Goal: Task Accomplishment & Management: Use online tool/utility

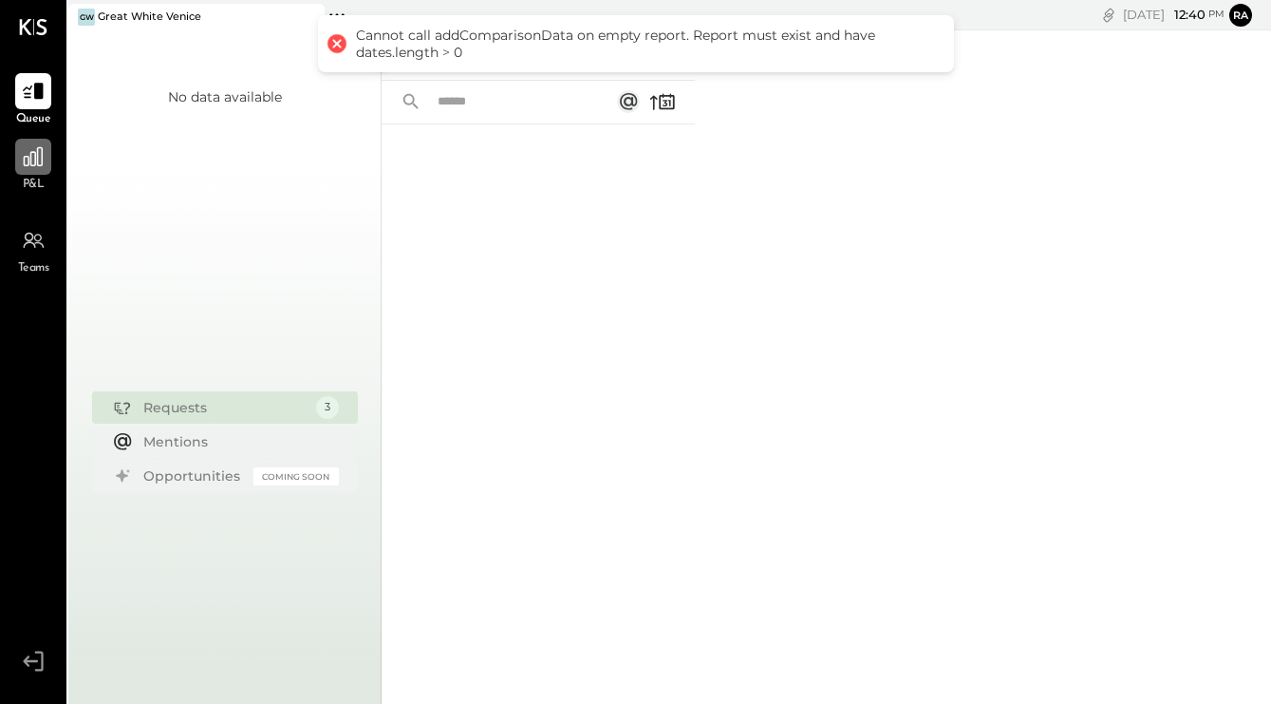
click at [29, 175] on div at bounding box center [33, 157] width 36 height 36
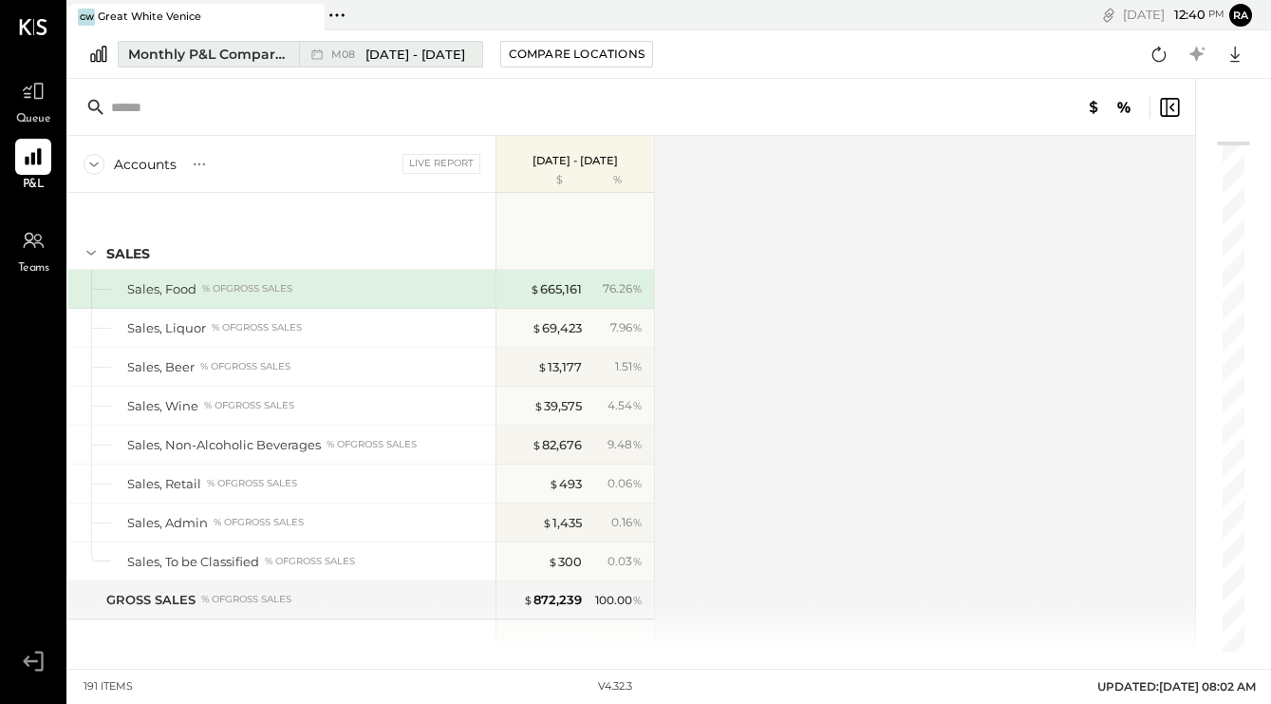
click at [439, 56] on span "[DATE] - [DATE]" at bounding box center [416, 55] width 100 height 18
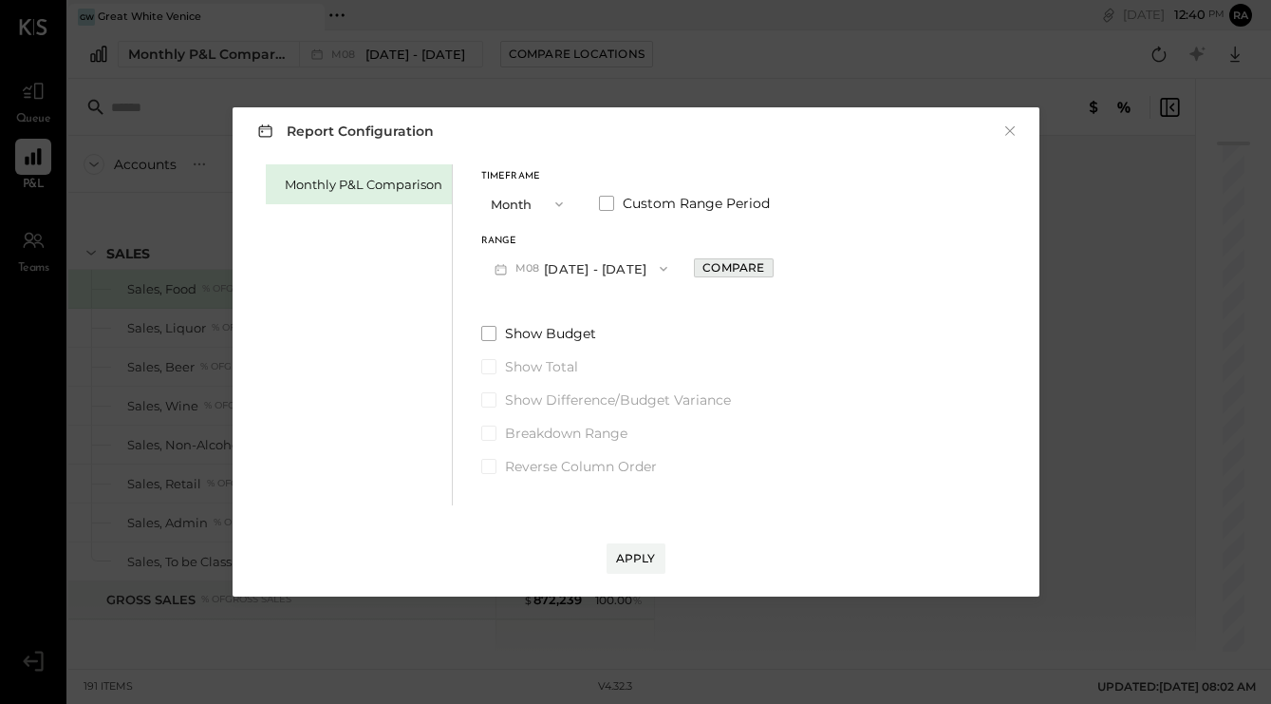
click at [744, 266] on div "Compare" at bounding box center [734, 267] width 62 height 16
click at [770, 269] on icon "button" at bounding box center [775, 268] width 11 height 11
type input "*"
click at [627, 564] on div "Apply" at bounding box center [636, 558] width 40 height 16
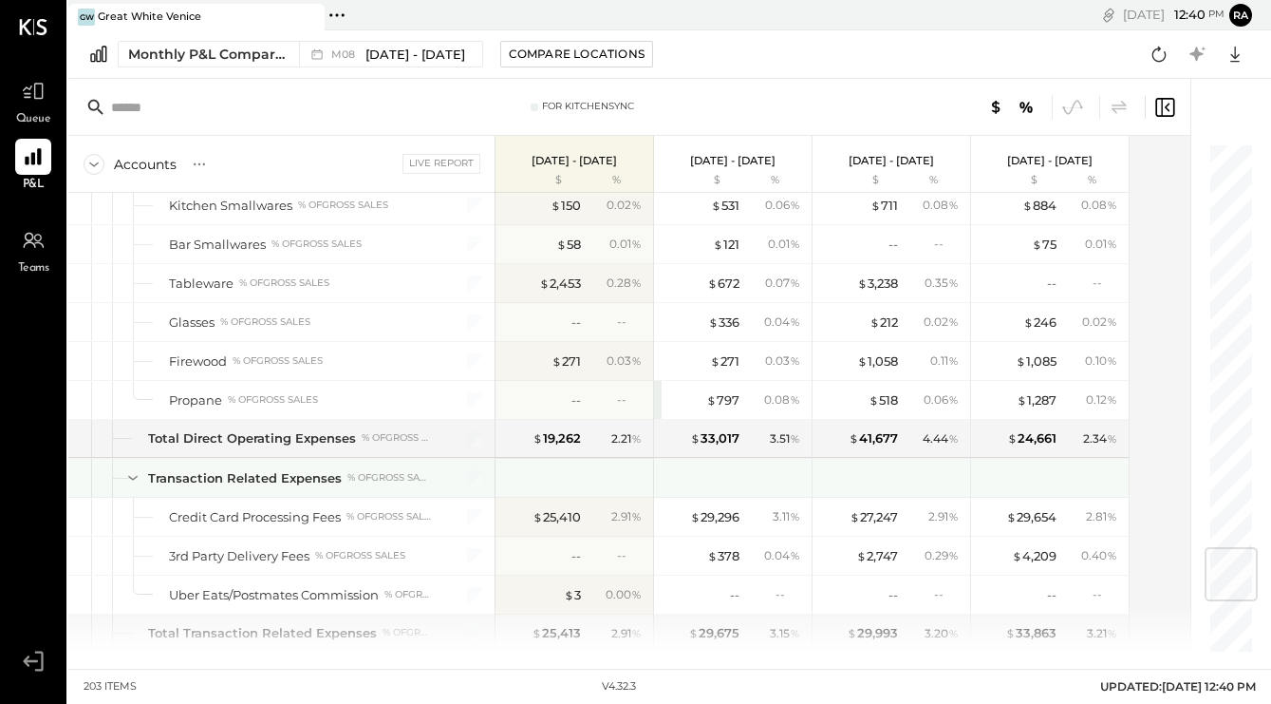
scroll to position [3424, 0]
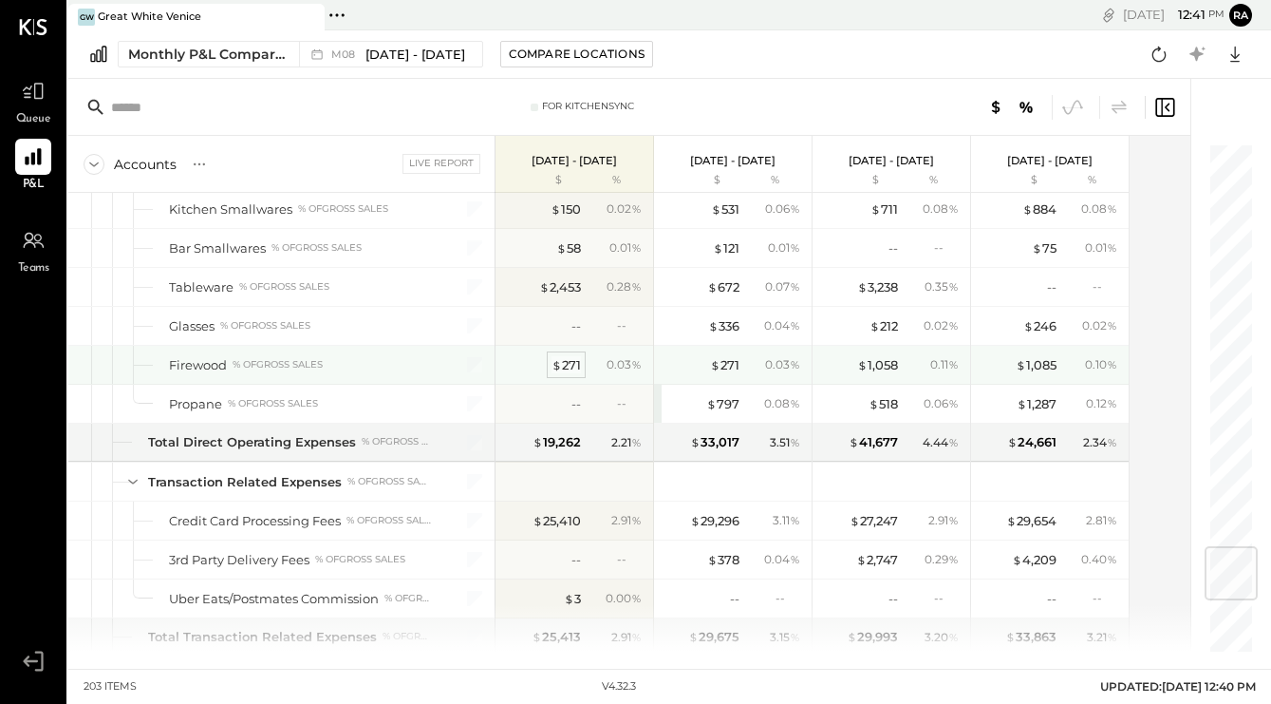
click at [575, 364] on div "$ 271" at bounding box center [566, 365] width 29 height 18
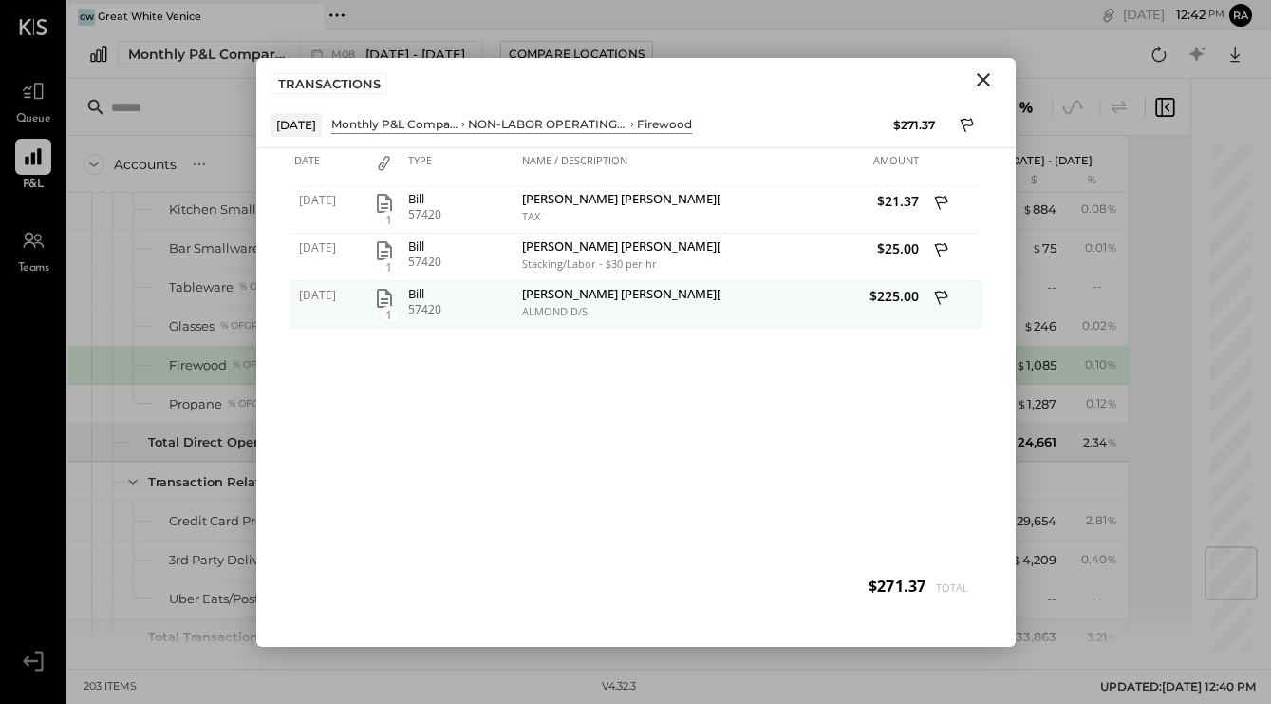
click at [381, 307] on icon "button" at bounding box center [384, 298] width 15 height 19
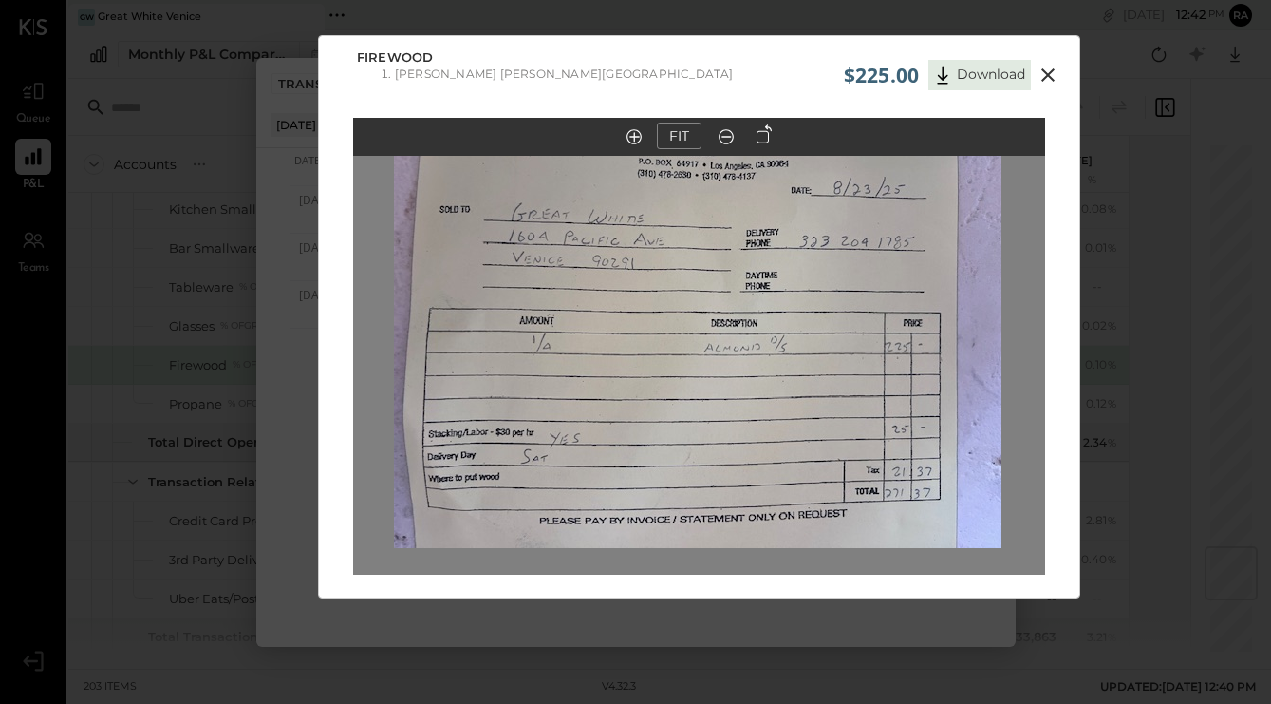
click at [1045, 76] on icon at bounding box center [1048, 74] width 13 height 13
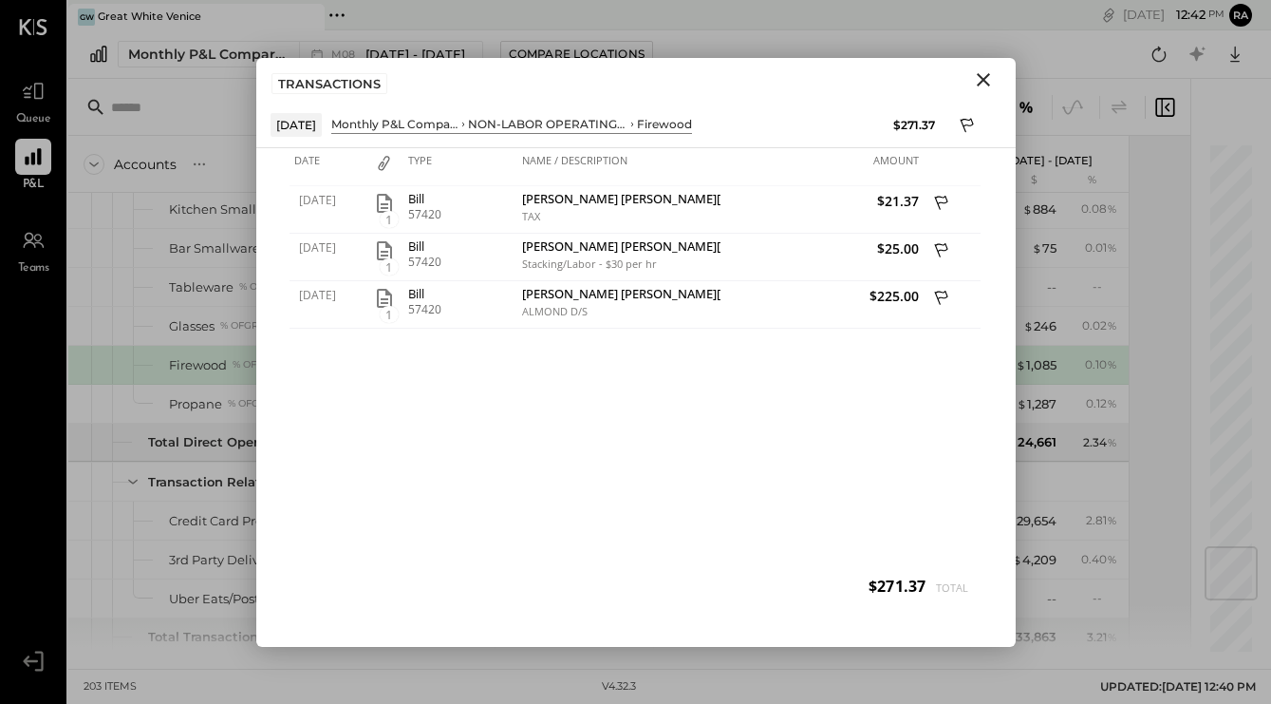
click at [974, 89] on icon "Close" at bounding box center [983, 79] width 23 height 23
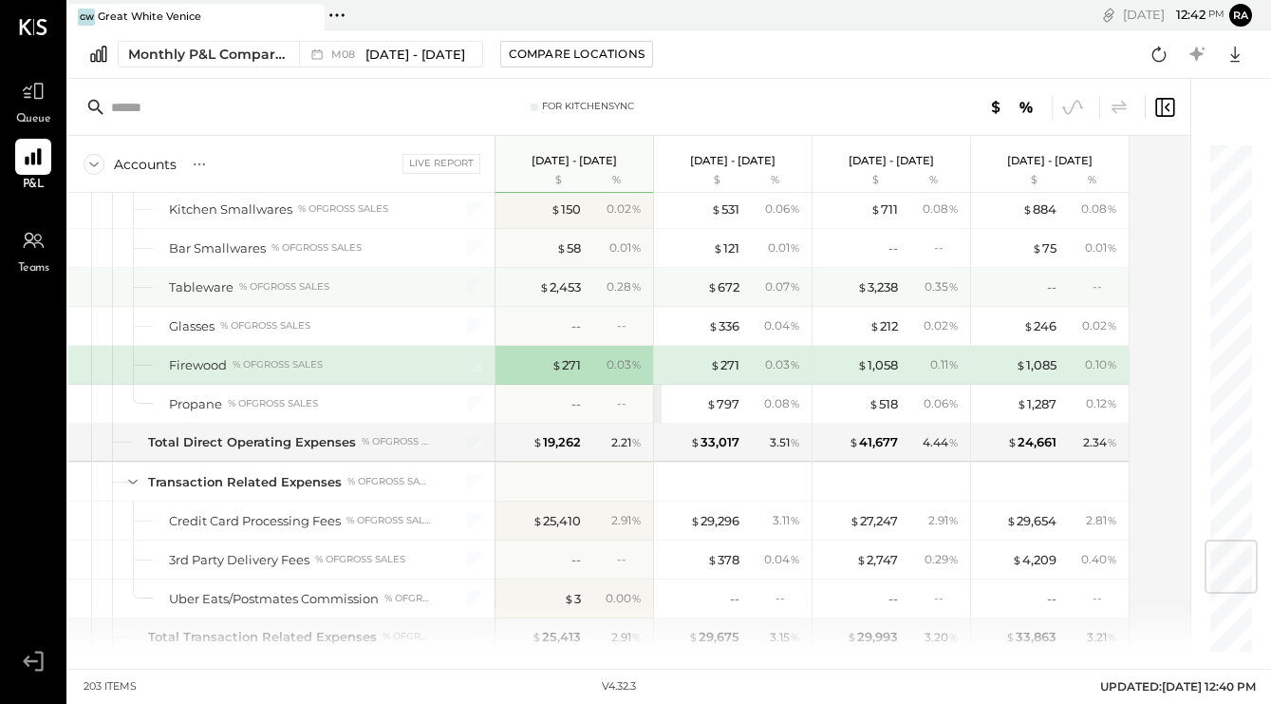
scroll to position [3342, 0]
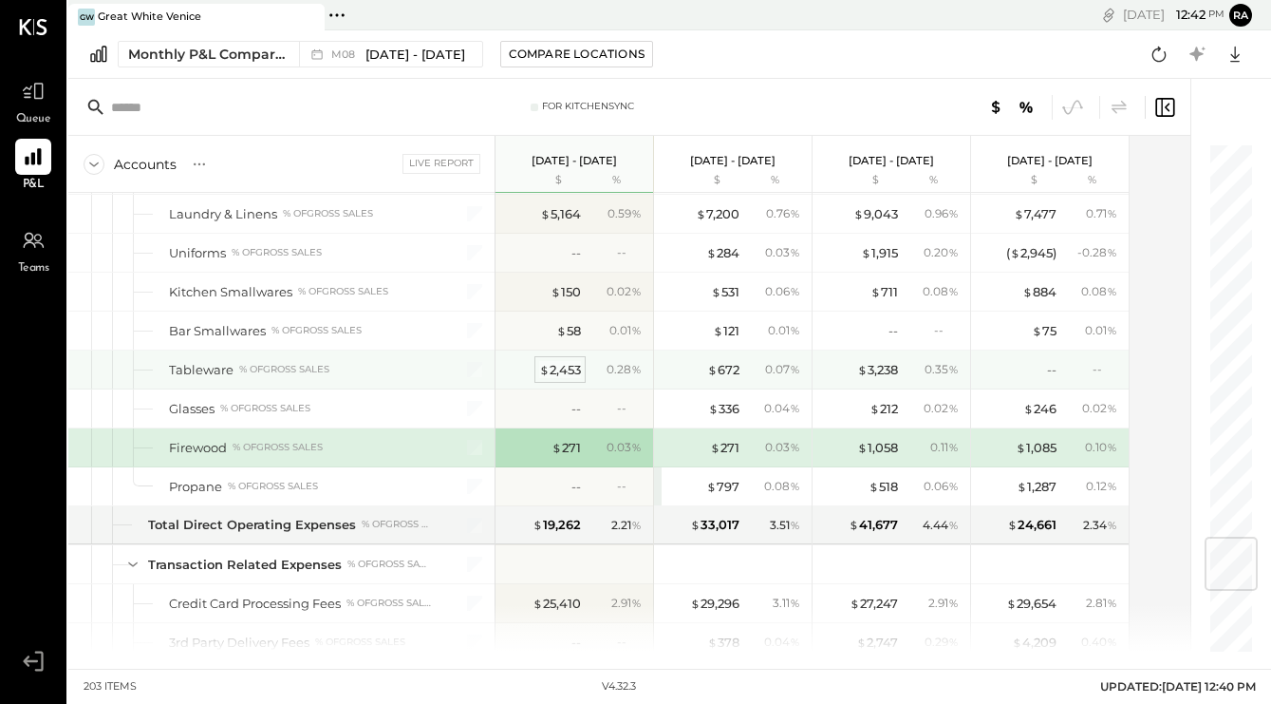
click at [568, 369] on div "$ 2,453" at bounding box center [560, 370] width 42 height 18
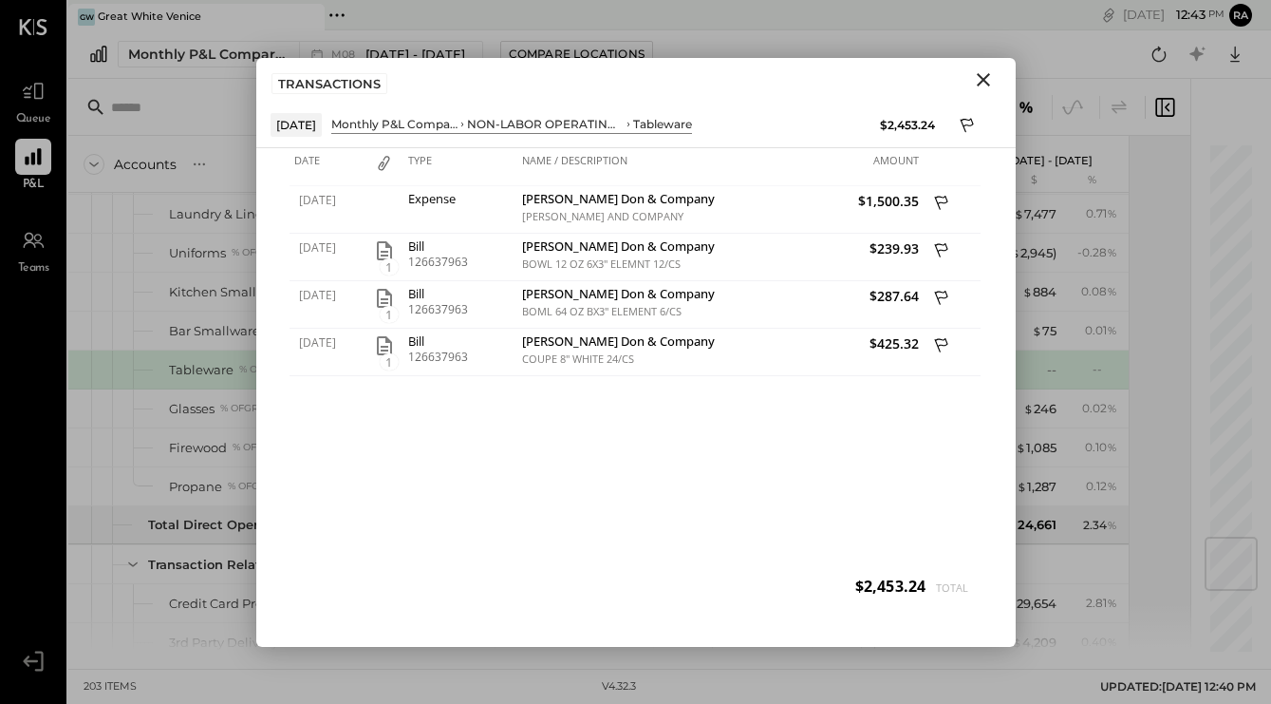
click at [982, 84] on icon "Close" at bounding box center [983, 79] width 23 height 23
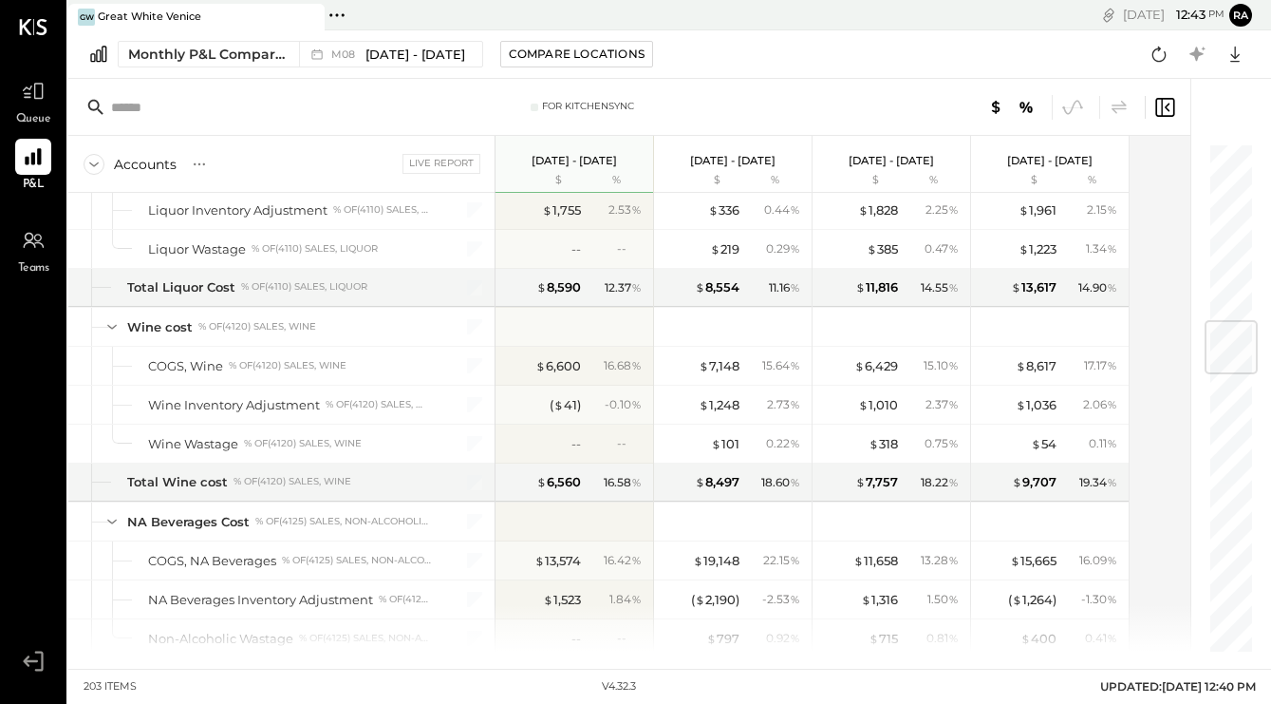
scroll to position [1537, 0]
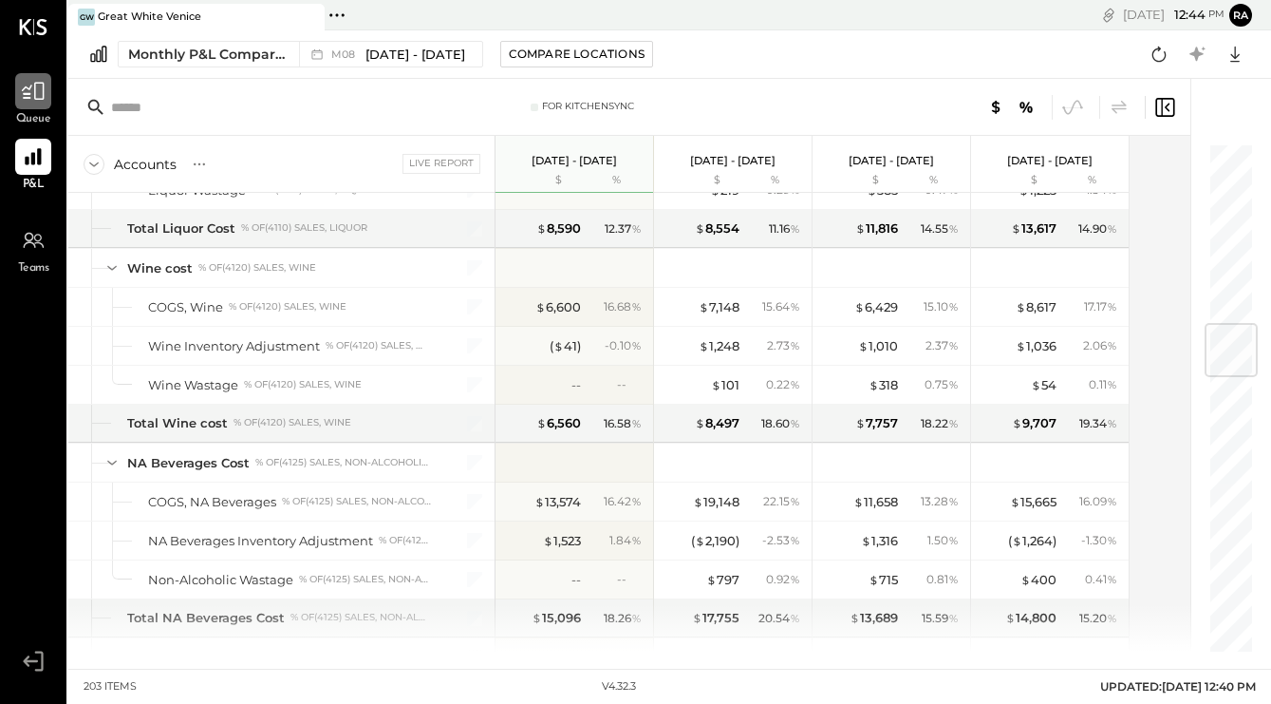
click at [36, 106] on div at bounding box center [33, 91] width 36 height 36
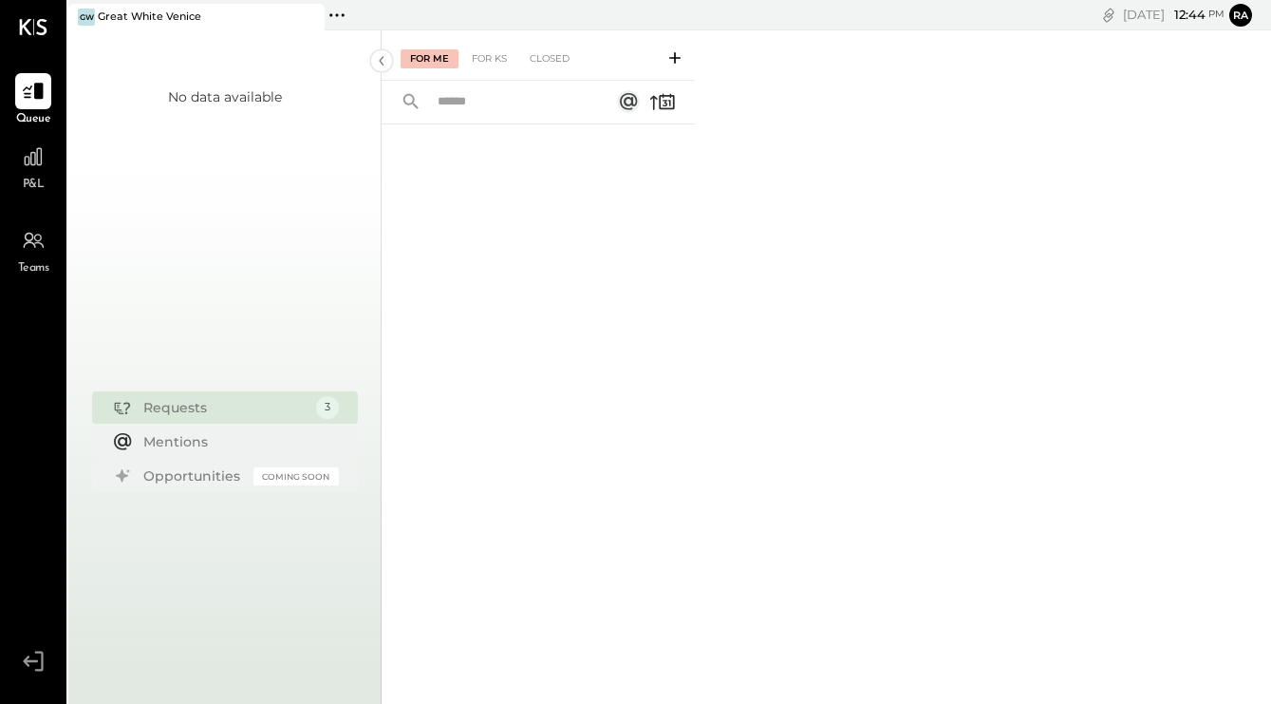
click at [441, 97] on input "text" at bounding box center [512, 101] width 172 height 31
click at [488, 46] on div "For Me For KS Closed" at bounding box center [538, 55] width 313 height 50
click at [496, 65] on div "For KS" at bounding box center [489, 58] width 54 height 19
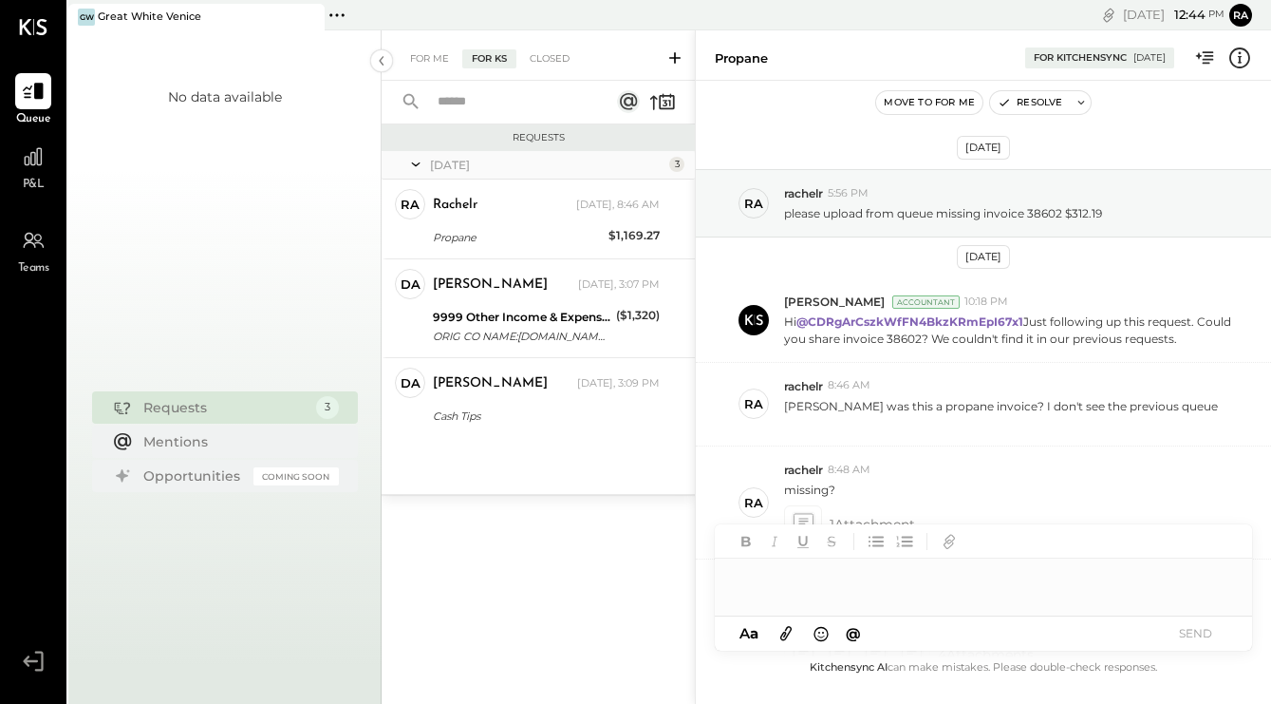
scroll to position [286, 0]
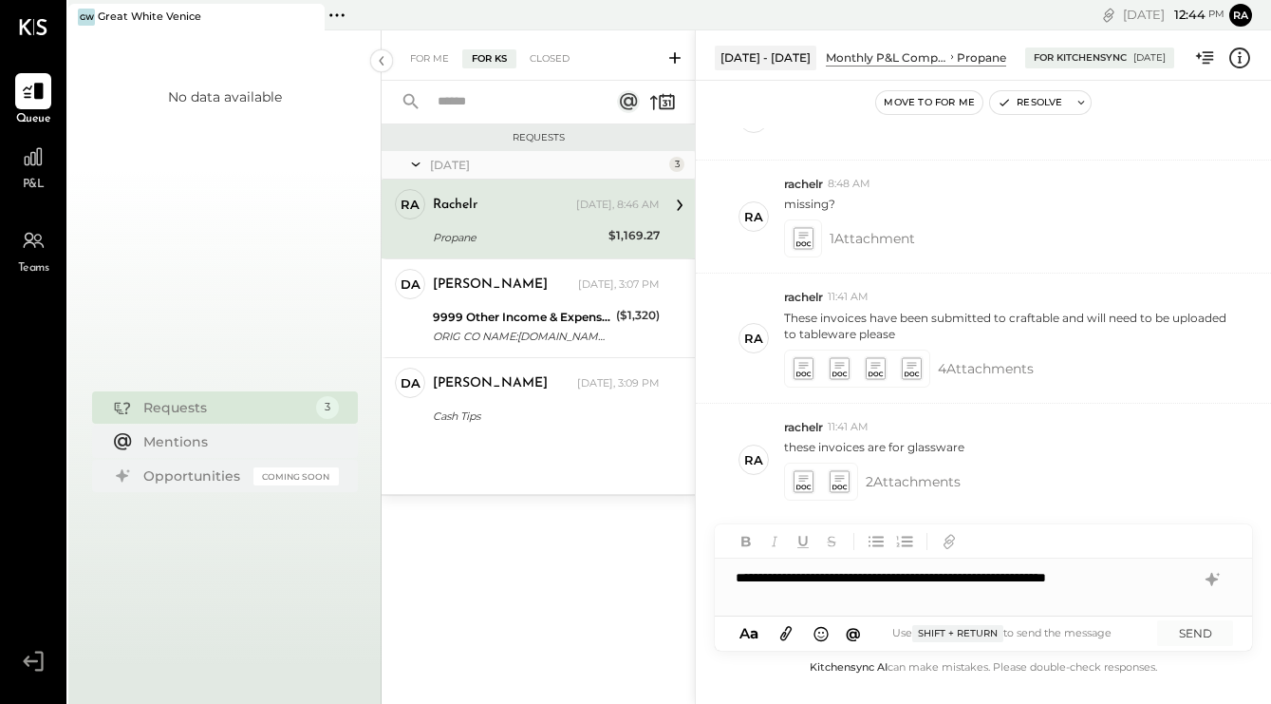
click at [789, 635] on icon at bounding box center [786, 633] width 21 height 22
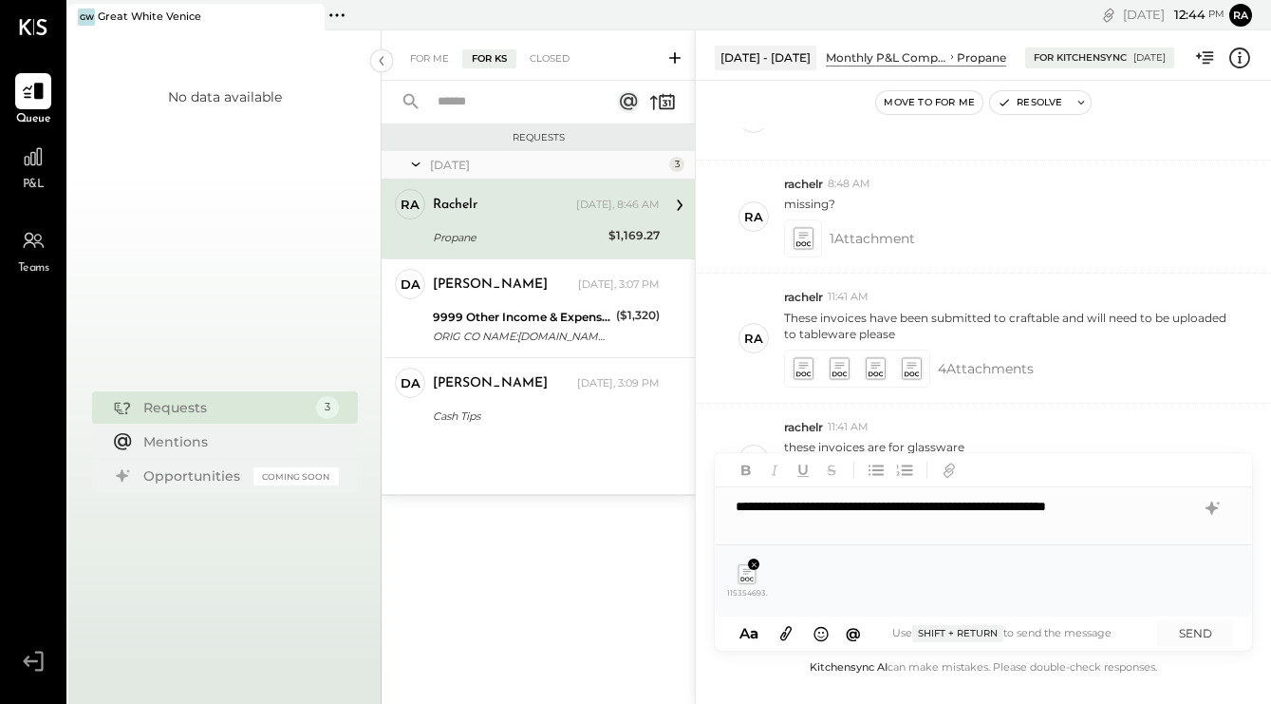
click at [787, 633] on icon at bounding box center [786, 633] width 21 height 22
click at [1184, 631] on button "SEND" at bounding box center [1196, 633] width 76 height 26
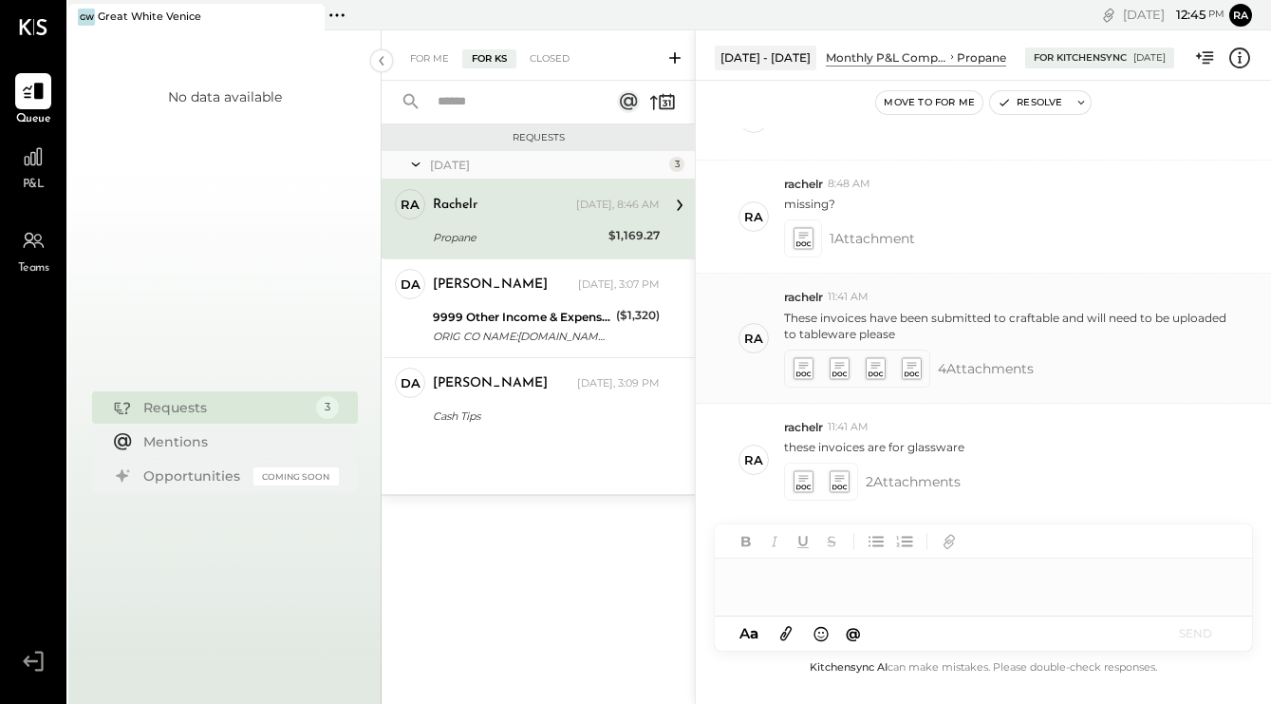
scroll to position [451, 0]
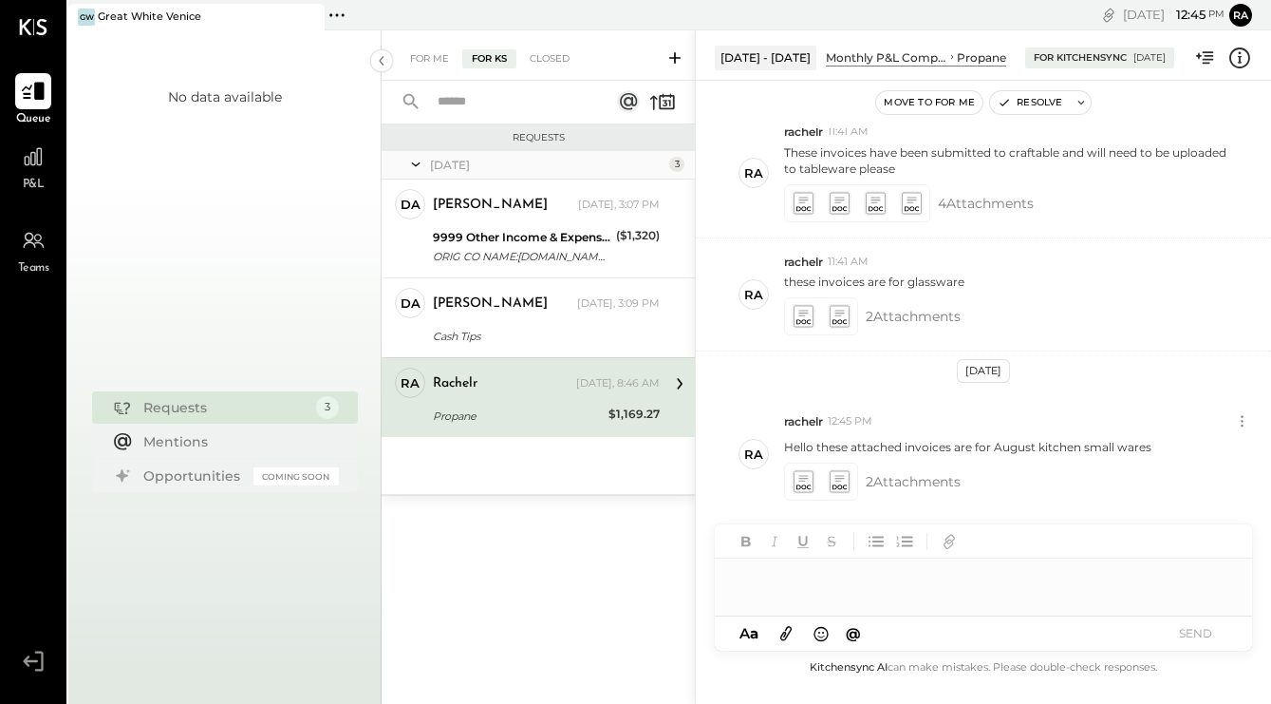
click at [35, 105] on div at bounding box center [33, 91] width 36 height 36
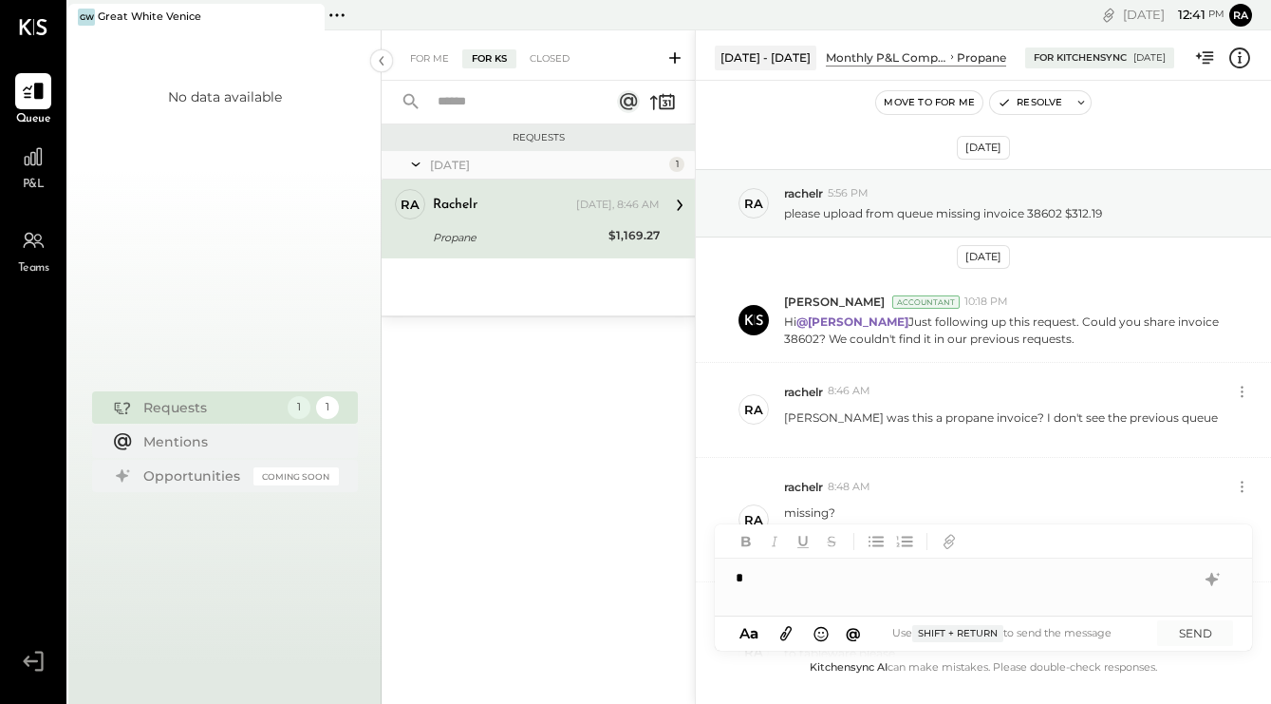
scroll to position [331, 0]
